Goal: Use online tool/utility: Utilize a website feature to perform a specific function

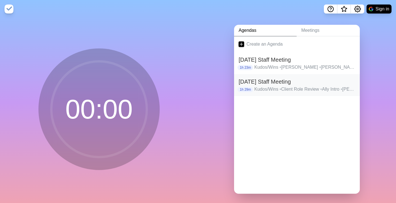
click at [295, 91] on p "Kudos/Wins • Client Role Review • Ally Intro • [PERSON_NAME] Intro • [GEOGRAPHI…" at bounding box center [305, 89] width 101 height 7
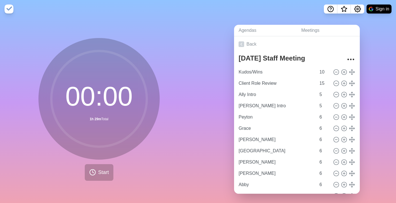
click at [371, 93] on div "Agendas Meetings Back [DATE] Staff Meeting Kudos/Wins 10 Client Role Review 15 …" at bounding box center [297, 111] width 198 height 187
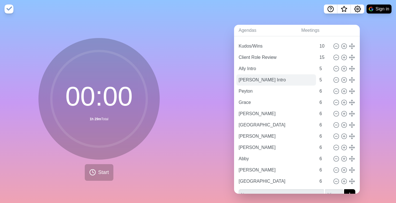
scroll to position [30, 0]
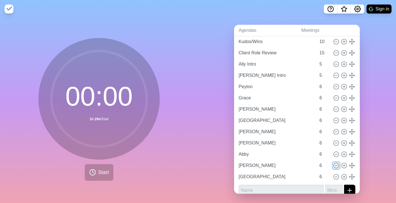
click at [336, 164] on icon at bounding box center [336, 165] width 6 height 6
type input "[GEOGRAPHIC_DATA]"
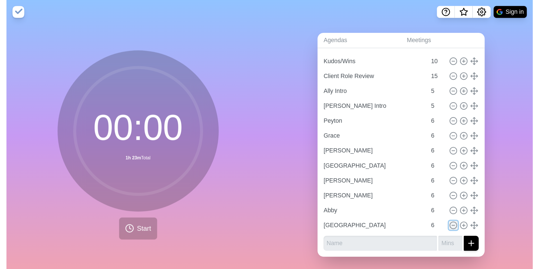
scroll to position [26, 0]
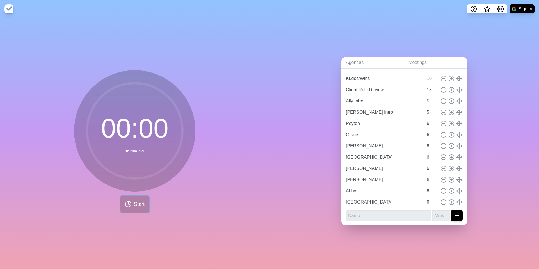
click at [134, 202] on button "Start" at bounding box center [135, 204] width 29 height 17
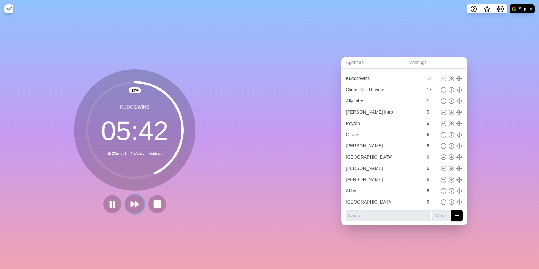
click at [130, 202] on icon at bounding box center [135, 204] width 10 height 10
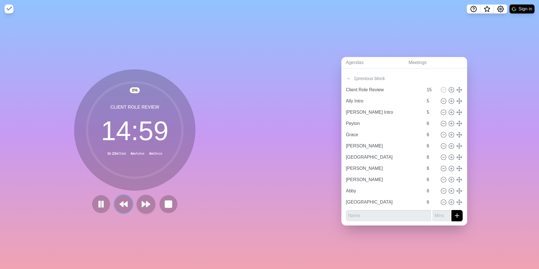
click at [130, 202] on button at bounding box center [124, 204] width 18 height 18
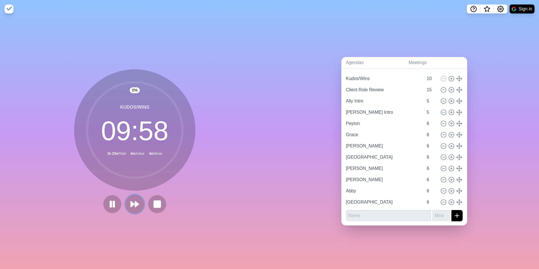
click at [130, 202] on icon at bounding box center [135, 204] width 10 height 10
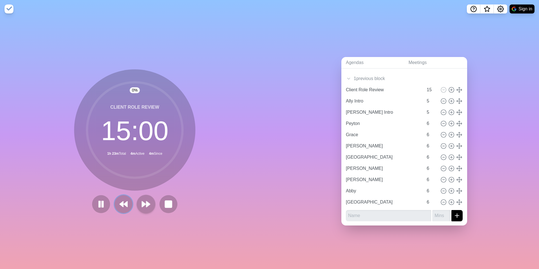
click at [130, 202] on button at bounding box center [124, 204] width 18 height 18
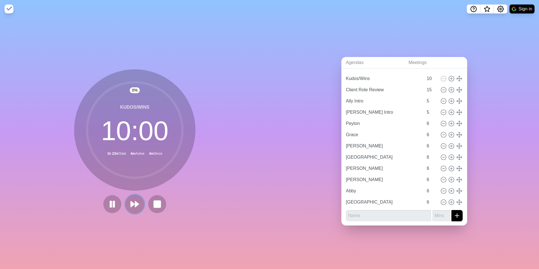
click at [130, 202] on icon at bounding box center [135, 204] width 10 height 10
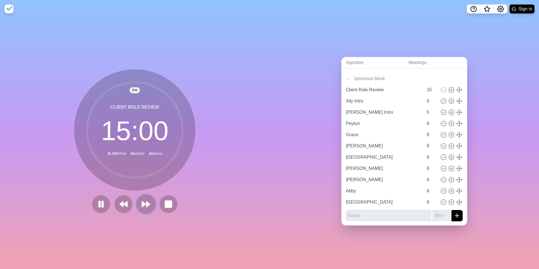
click at [151, 202] on icon at bounding box center [146, 204] width 10 height 10
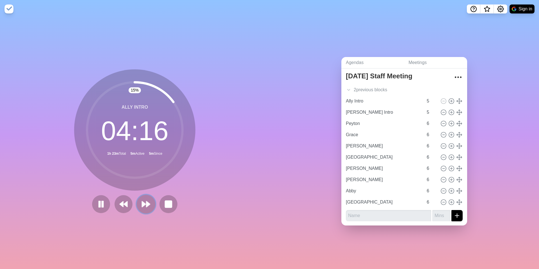
click at [141, 199] on button at bounding box center [146, 204] width 19 height 19
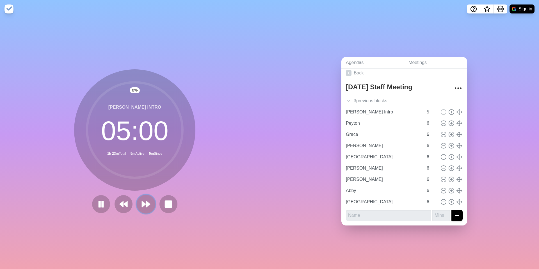
scroll to position [3, 0]
click at [149, 202] on icon at bounding box center [146, 204] width 10 height 10
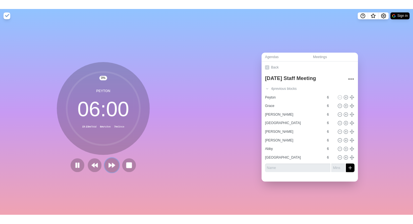
scroll to position [0, 0]
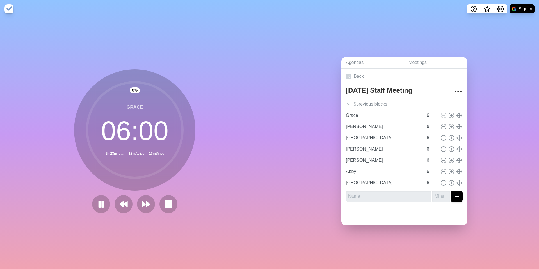
click at [136, 202] on div at bounding box center [135, 204] width 90 height 18
click at [144, 202] on polygon at bounding box center [144, 204] width 4 height 6
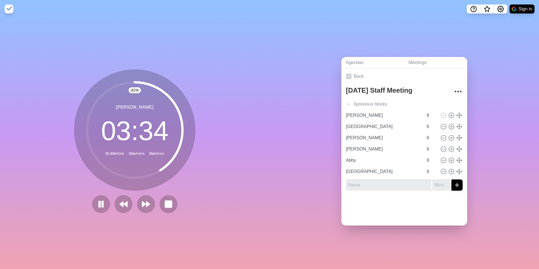
click at [44, 34] on div "41 % [PERSON_NAME] 03 : 34 1h 23m Total 15m Active 15m Since" at bounding box center [135, 143] width 270 height 251
click at [149, 202] on div at bounding box center [135, 204] width 90 height 18
click at [144, 202] on polygon at bounding box center [144, 204] width 4 height 6
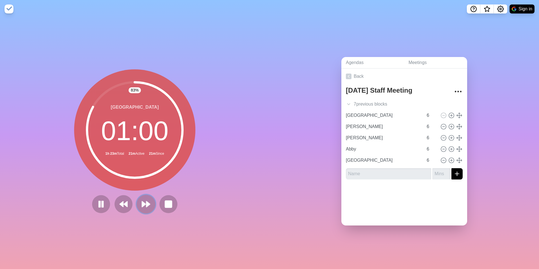
click at [144, 201] on icon at bounding box center [146, 204] width 10 height 10
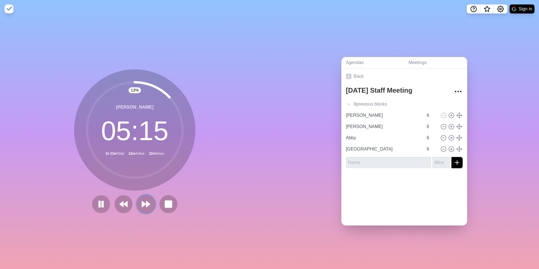
click at [144, 201] on icon at bounding box center [146, 204] width 10 height 10
